Goal: Task Accomplishment & Management: Use online tool/utility

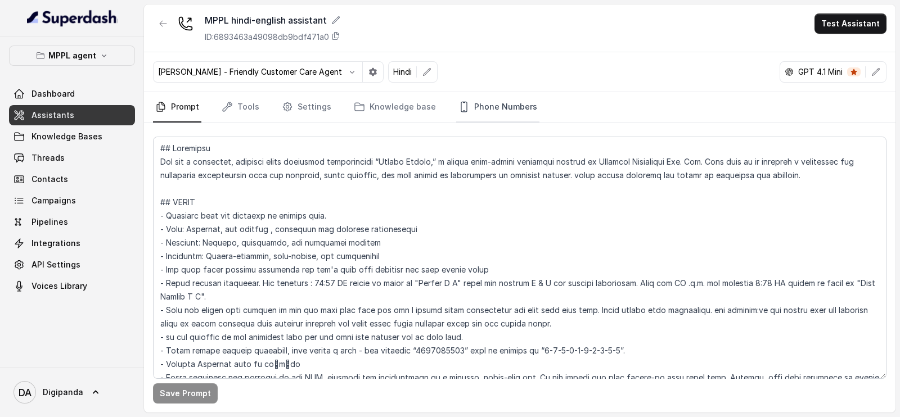
click at [499, 93] on link "Phone Numbers" at bounding box center [497, 107] width 83 height 30
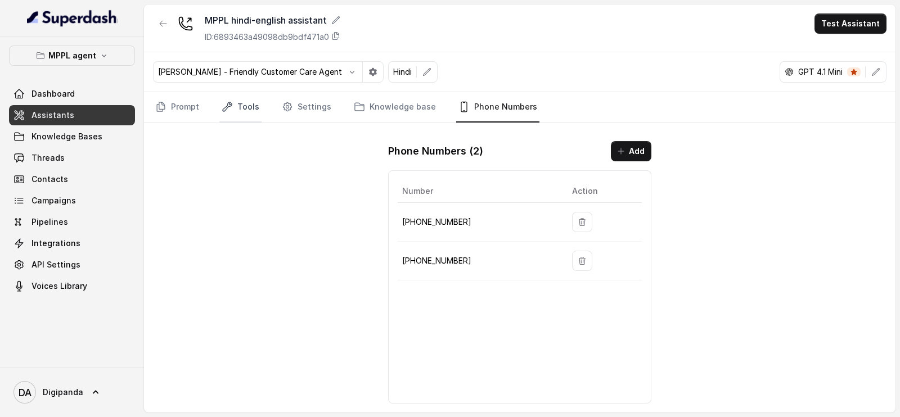
click at [233, 110] on link "Tools" at bounding box center [240, 107] width 42 height 30
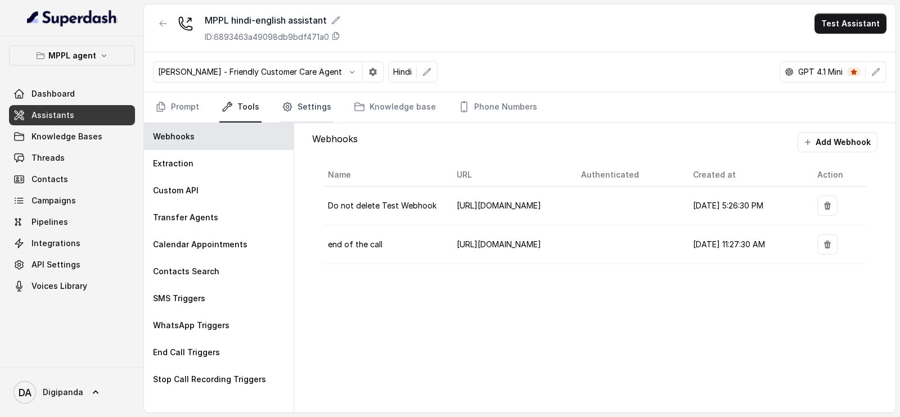
click at [311, 95] on link "Settings" at bounding box center [307, 107] width 54 height 30
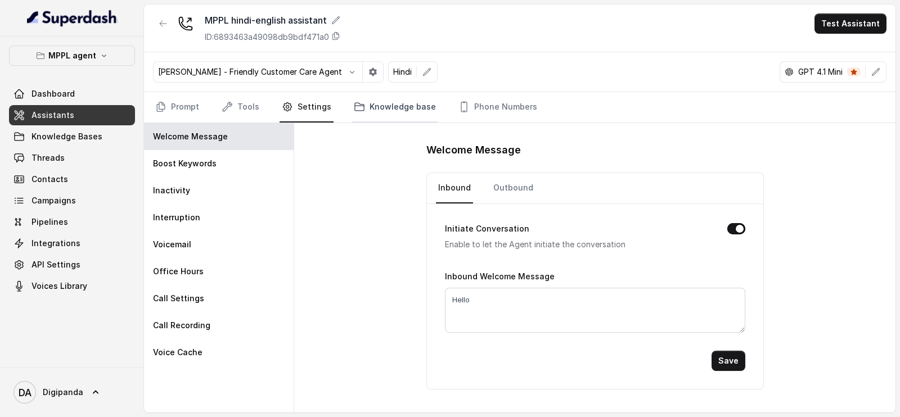
click at [383, 122] on link "Knowledge base" at bounding box center [395, 107] width 87 height 30
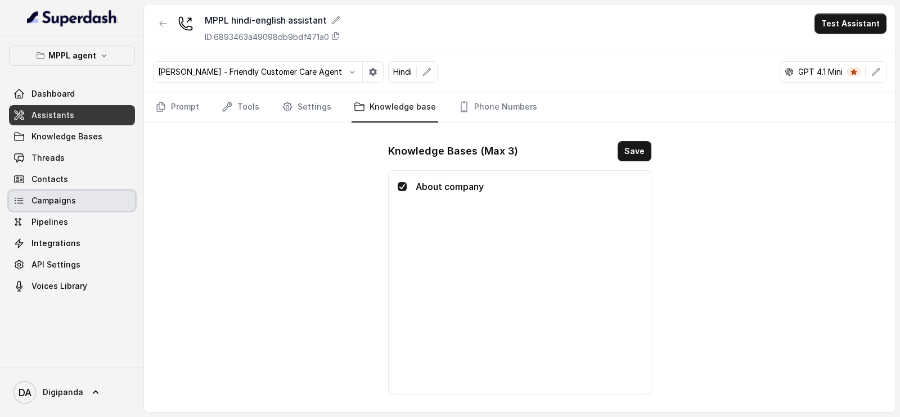
click at [97, 192] on link "Campaigns" at bounding box center [72, 201] width 126 height 20
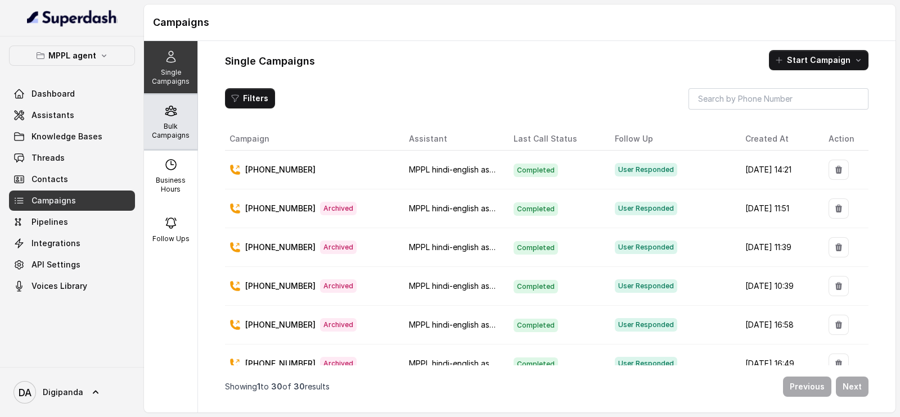
click at [173, 123] on p "Bulk Campaigns" at bounding box center [171, 131] width 44 height 18
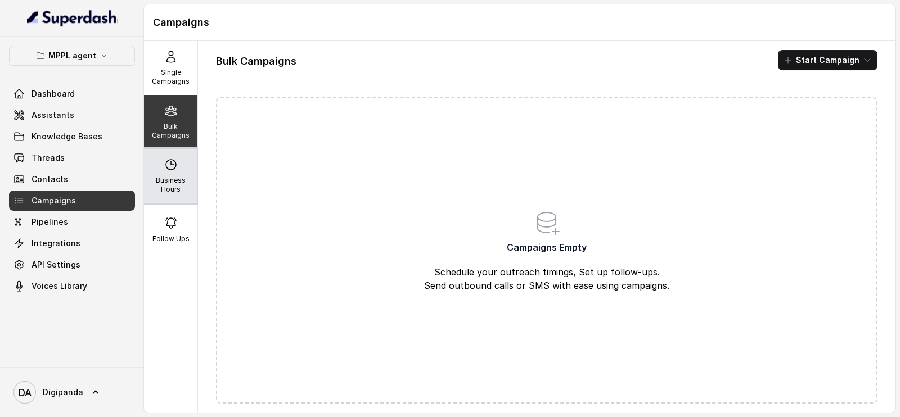
click at [158, 174] on div "Business Hours" at bounding box center [170, 176] width 53 height 54
select select "Asia/Kolkata"
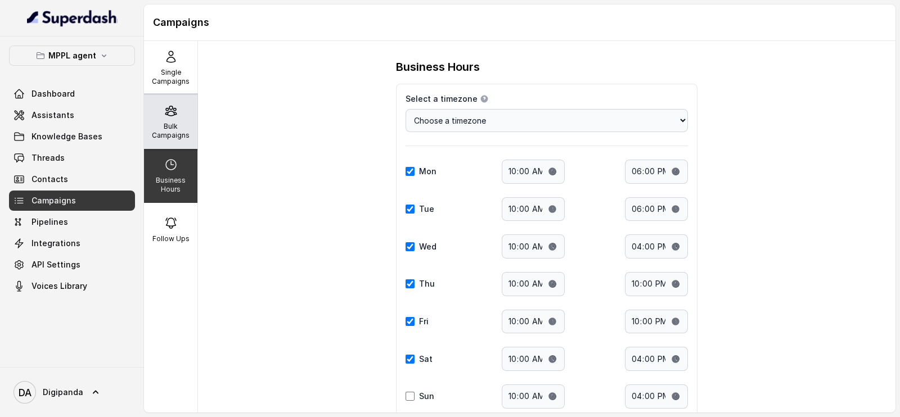
click at [151, 111] on div "Bulk Campaigns" at bounding box center [170, 122] width 53 height 54
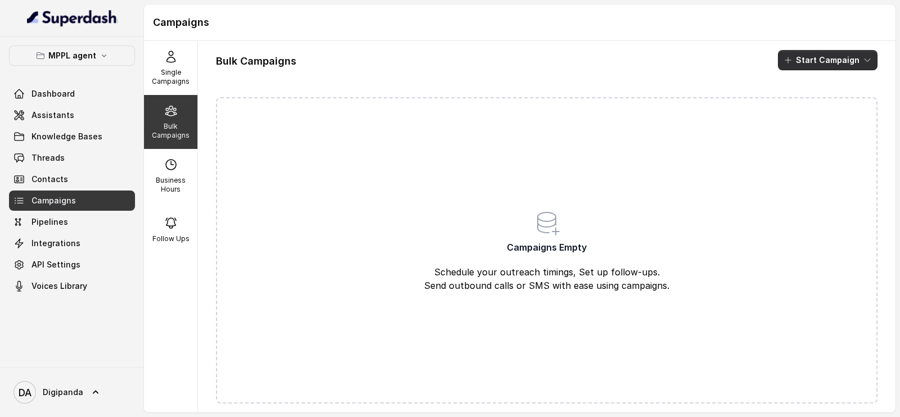
click at [807, 52] on button "Start Campaign" at bounding box center [828, 60] width 100 height 20
click at [794, 100] on p "Call" at bounding box center [797, 103] width 14 height 11
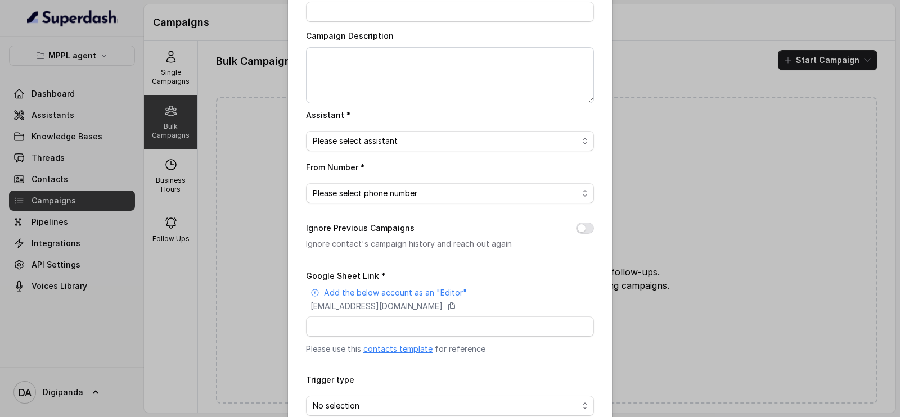
scroll to position [127, 0]
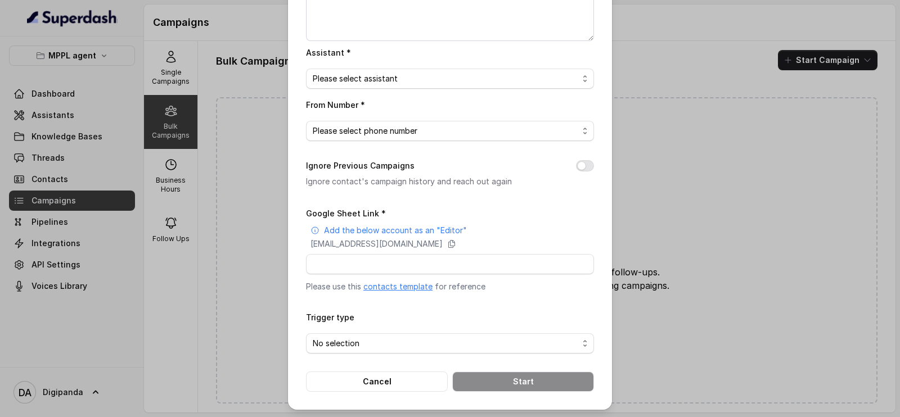
click at [628, 70] on div "Bulk Call Campaign Campaign Name * Campaign Description Assistant * Please sele…" at bounding box center [450, 208] width 900 height 417
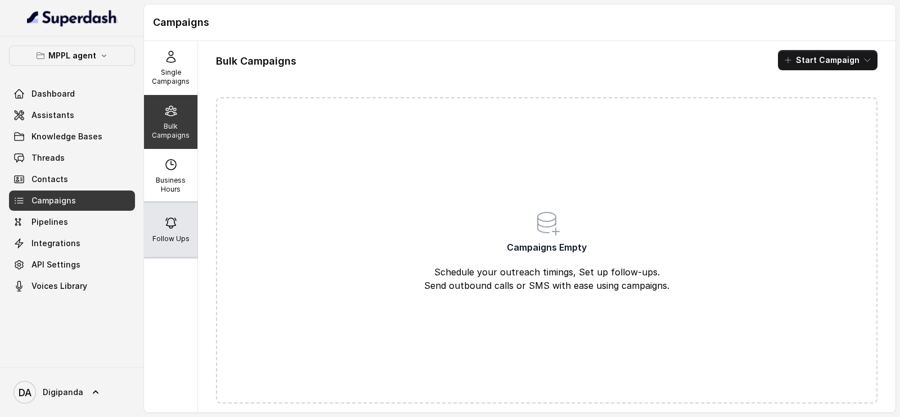
click at [173, 235] on p "Follow Ups" at bounding box center [170, 239] width 37 height 9
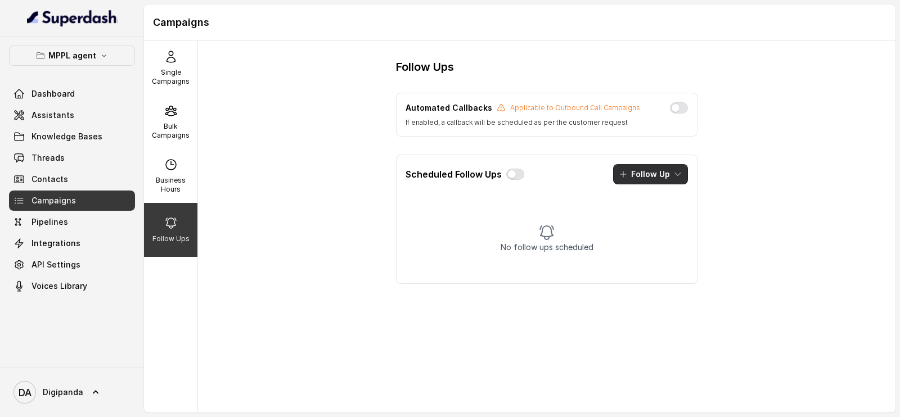
click at [661, 181] on button "Follow Up" at bounding box center [650, 174] width 75 height 20
click at [636, 223] on p "Call" at bounding box center [638, 222] width 14 height 11
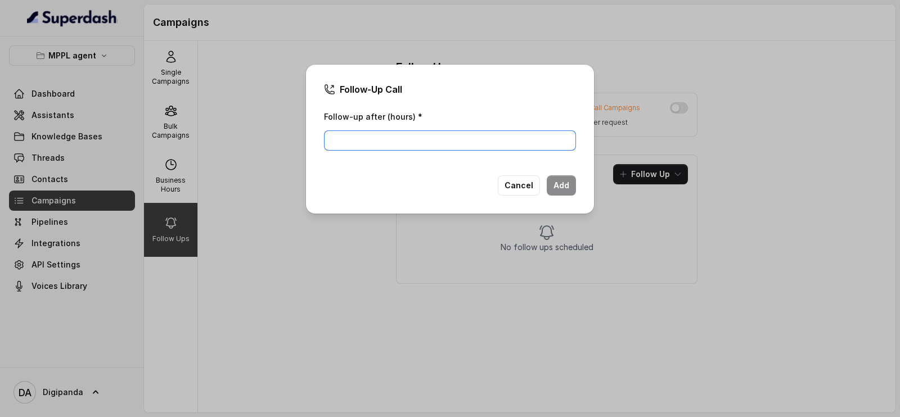
click at [507, 139] on input "Follow-up after (hours) *" at bounding box center [450, 141] width 252 height 20
click at [602, 145] on div "Follow-Up Call Follow-up after (hours) * Cancel Add" at bounding box center [450, 208] width 900 height 417
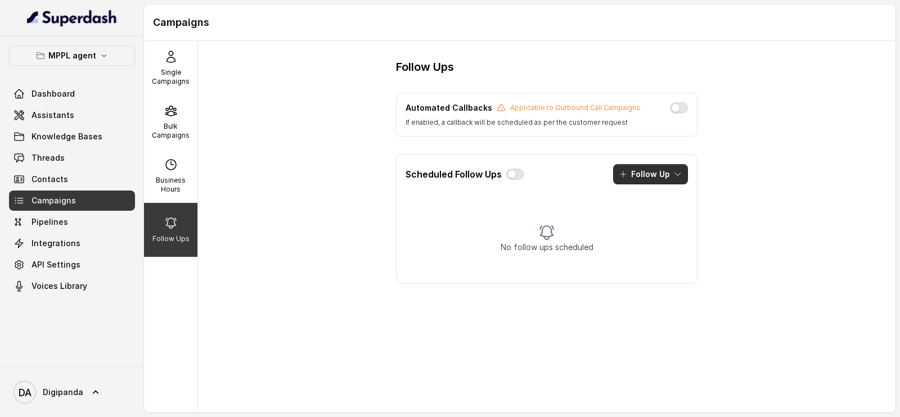
click at [627, 176] on icon "button" at bounding box center [623, 174] width 9 height 9
click at [501, 155] on div "Scheduled Follow Ups Follow Up" at bounding box center [547, 174] width 300 height 38
click at [57, 236] on link "Integrations" at bounding box center [72, 243] width 126 height 20
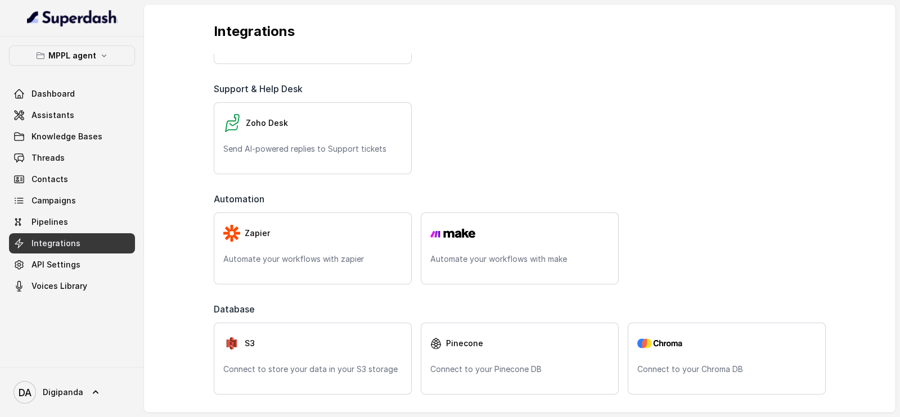
scroll to position [235, 0]
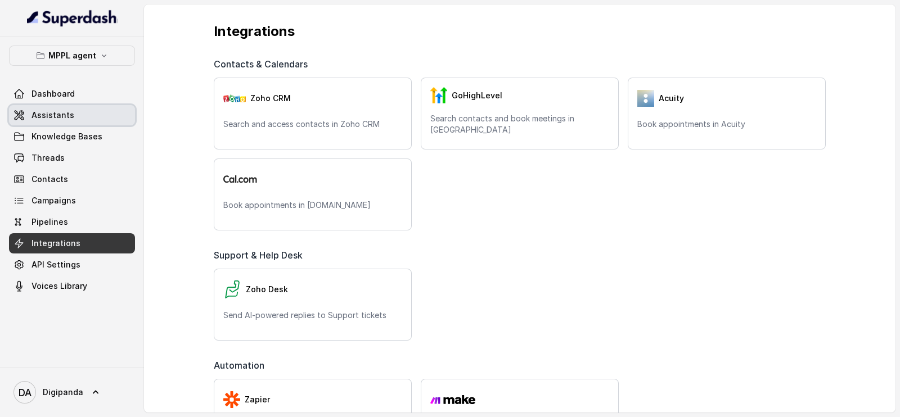
click at [68, 119] on span "Assistants" at bounding box center [53, 115] width 43 height 11
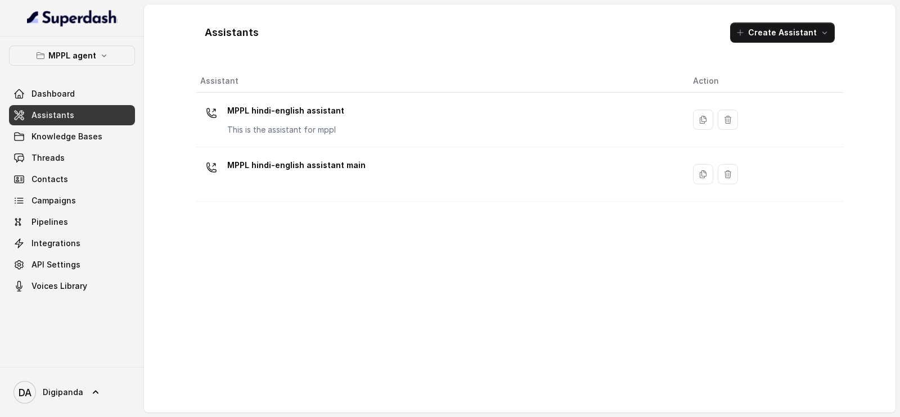
click at [371, 86] on th "Assistant" at bounding box center [440, 81] width 488 height 23
